Goal: Obtain resource: Download file/media

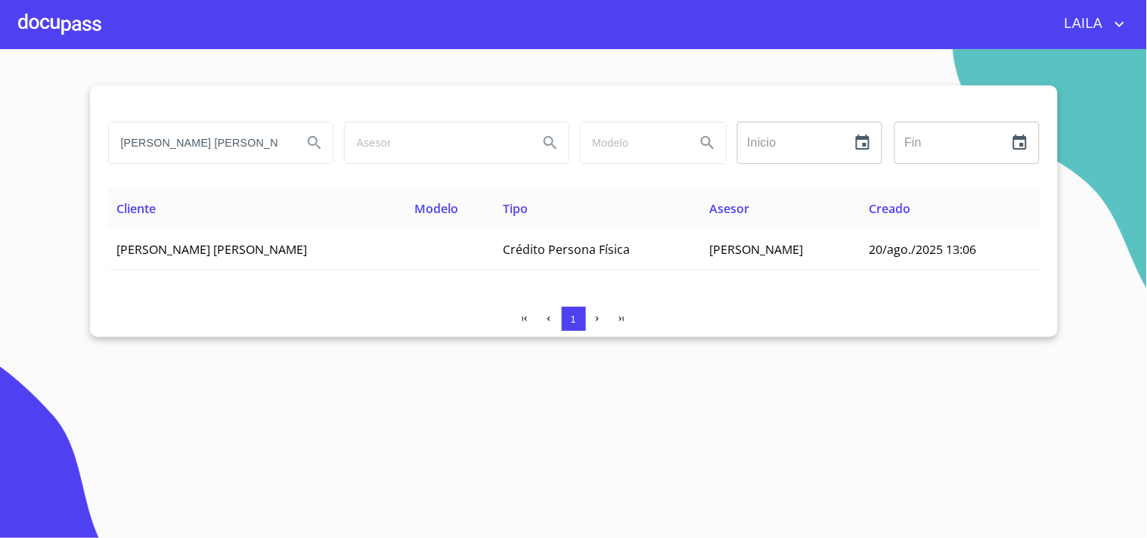
click at [163, 127] on input "[PERSON_NAME] [PERSON_NAME]" at bounding box center [200, 143] width 182 height 41
drag, startPoint x: 0, startPoint y: 0, endPoint x: 165, endPoint y: 126, distance: 207.2
click at [165, 126] on input "[PERSON_NAME] [PERSON_NAME]" at bounding box center [200, 143] width 182 height 41
type input "[PERSON_NAME]"
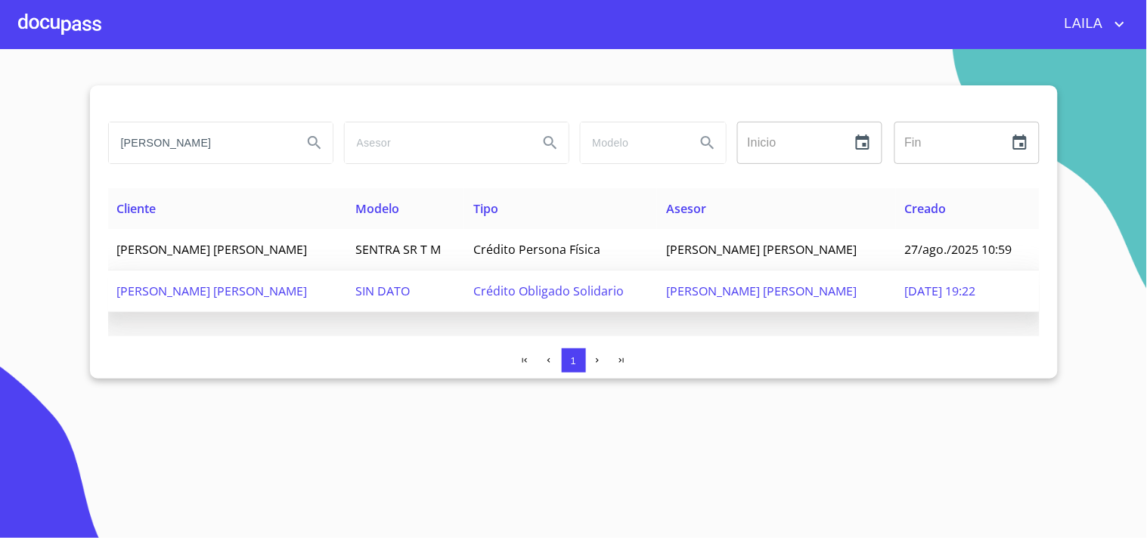
click at [571, 284] on span "Crédito Obligado Solidario" at bounding box center [548, 291] width 151 height 17
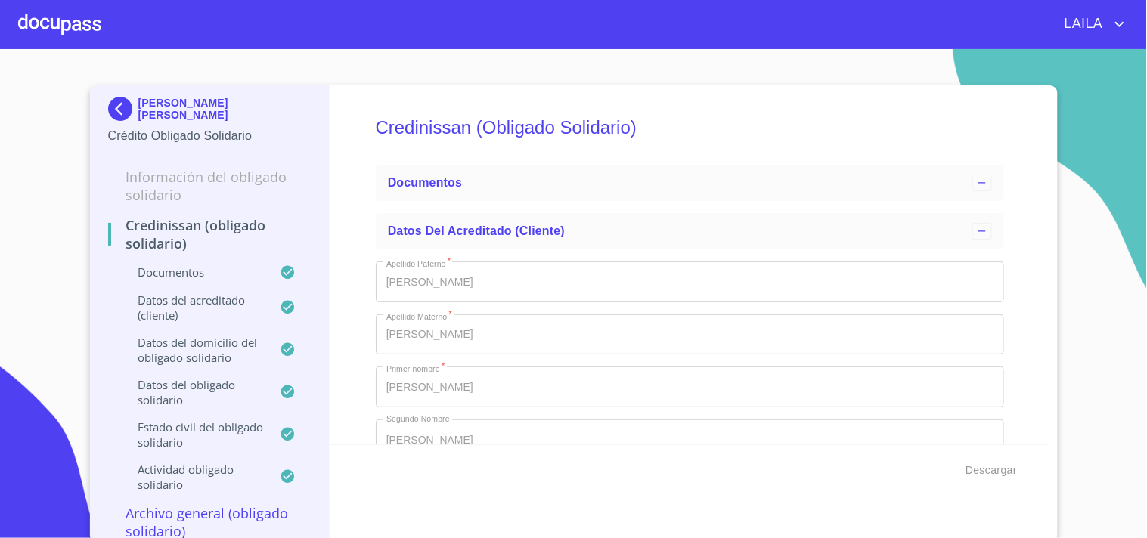
type input "28 de feb. de 1993"
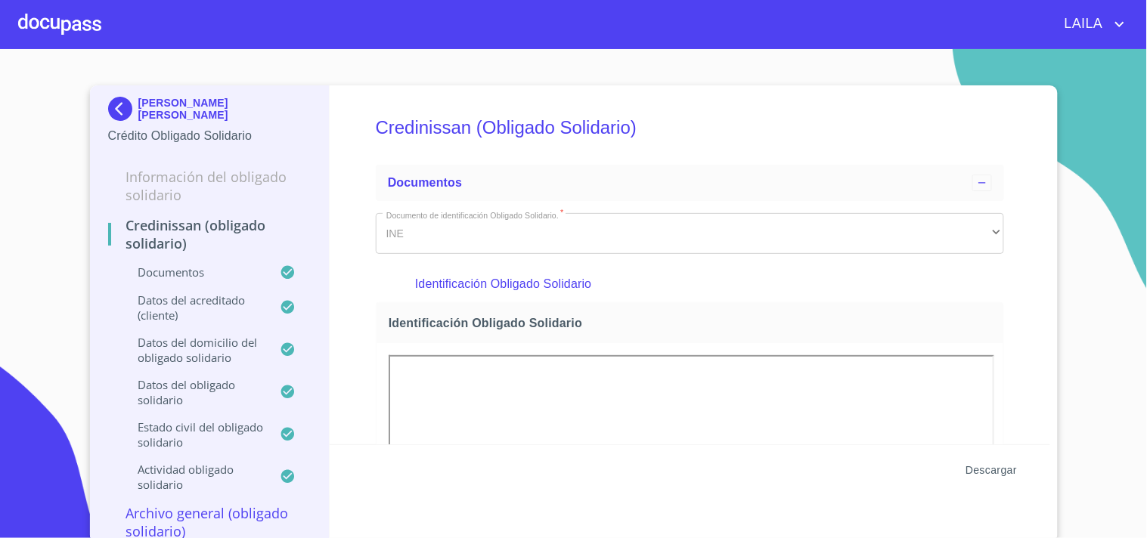
click at [992, 465] on span "Descargar" at bounding box center [991, 470] width 51 height 19
click at [115, 110] on img at bounding box center [123, 109] width 30 height 24
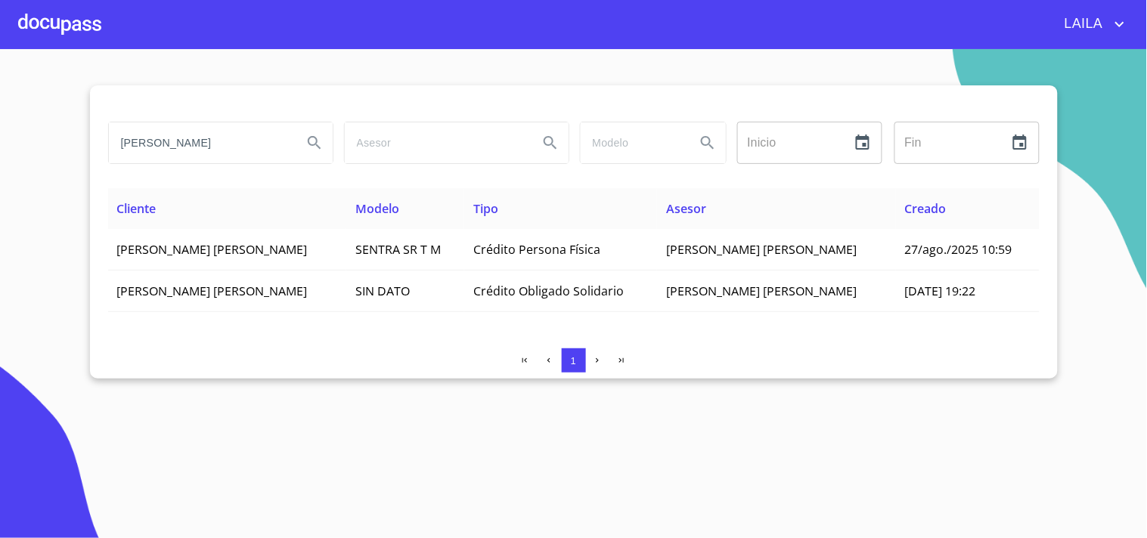
click at [229, 144] on input "[PERSON_NAME]" at bounding box center [200, 143] width 182 height 41
click at [230, 145] on input "[PERSON_NAME]" at bounding box center [200, 143] width 182 height 41
type input "[PERSON_NAME]"
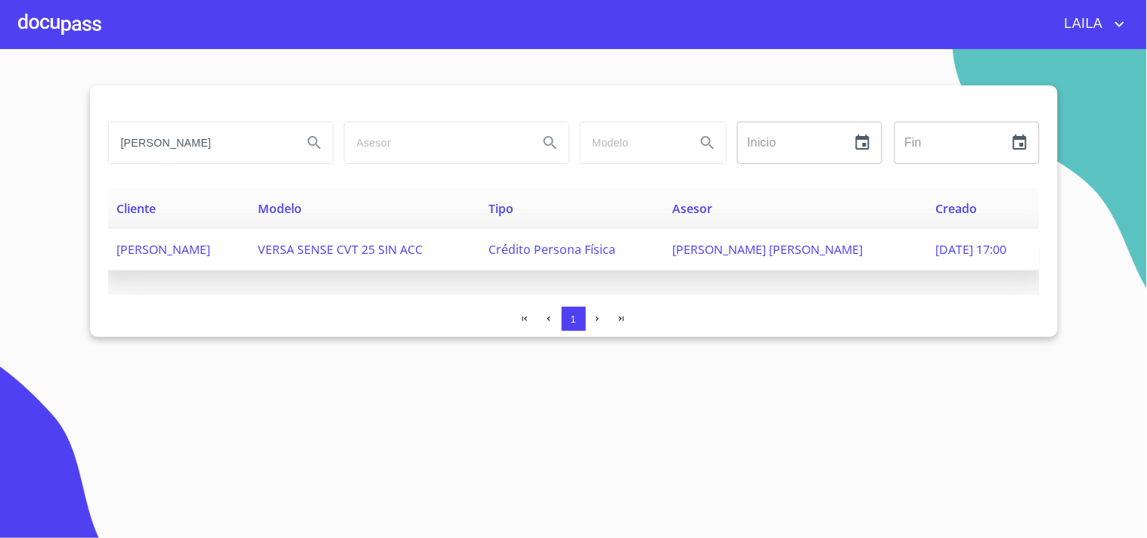
click at [211, 248] on span "[PERSON_NAME]" at bounding box center [164, 249] width 94 height 17
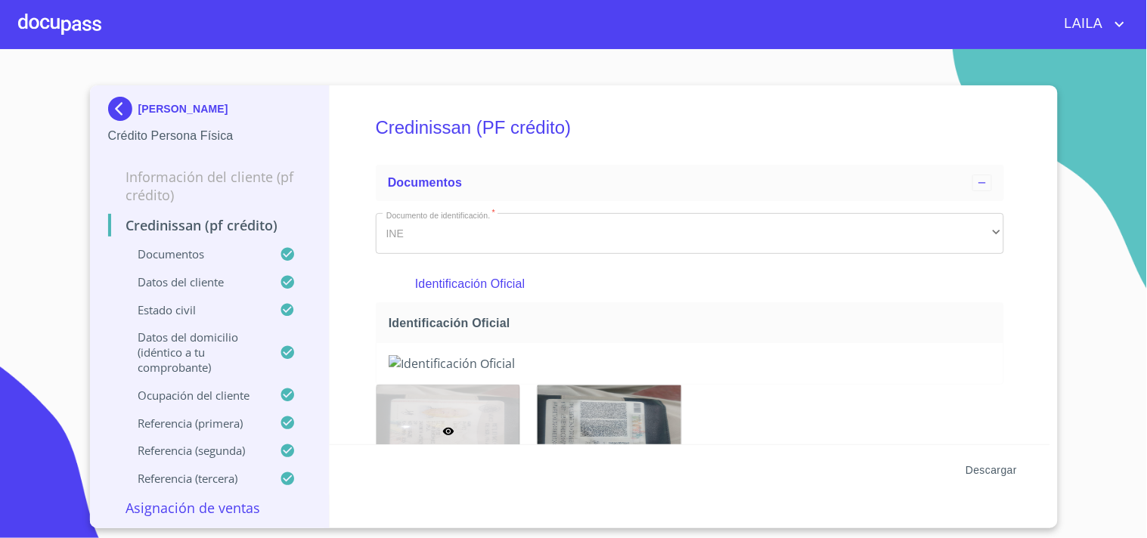
click at [1007, 472] on span "Descargar" at bounding box center [991, 470] width 51 height 19
click at [988, 465] on span "Descargar" at bounding box center [991, 470] width 51 height 19
click at [989, 462] on span "Descargar" at bounding box center [991, 470] width 51 height 19
click at [116, 100] on img at bounding box center [123, 109] width 30 height 24
